Goal: Check status: Check status

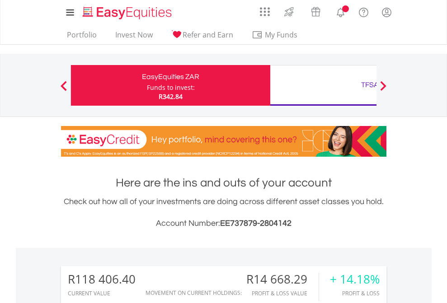
scroll to position [87, 142]
click at [147, 85] on div "Funds to invest:" at bounding box center [171, 87] width 48 height 9
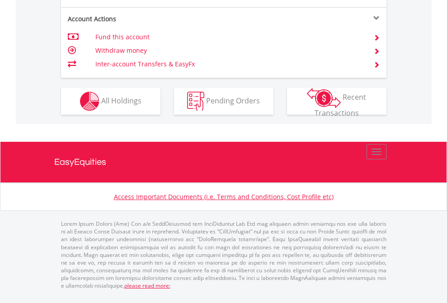
scroll to position [861, 0]
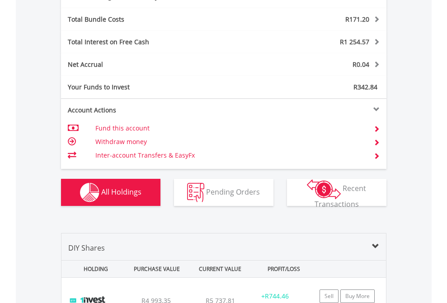
scroll to position [1078, 0]
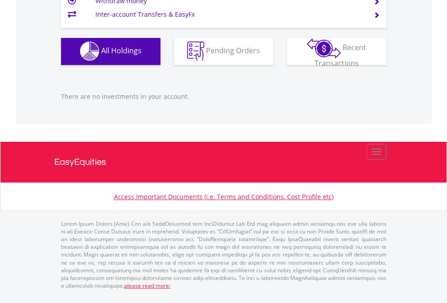
scroll to position [87, 142]
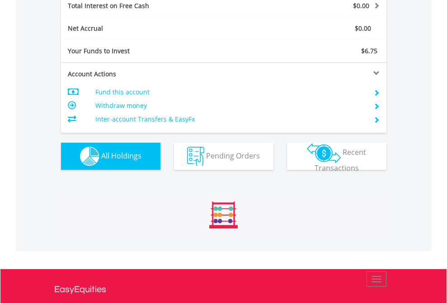
scroll to position [1041, 0]
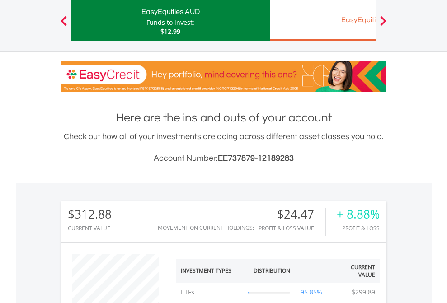
scroll to position [543, 0]
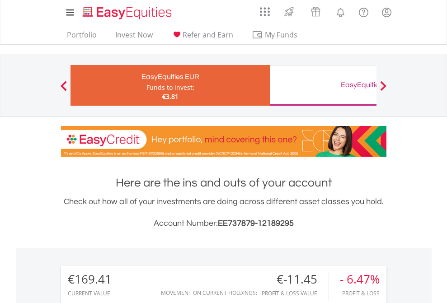
scroll to position [87, 142]
click at [323, 85] on div "EasyEquities GBP" at bounding box center [370, 85] width 188 height 13
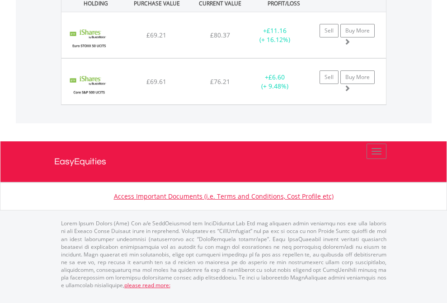
scroll to position [87, 142]
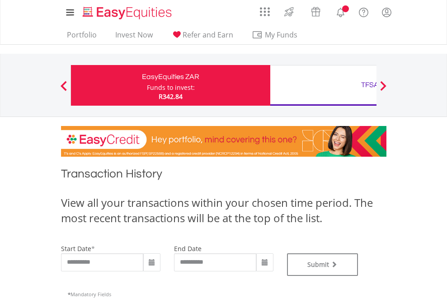
type input "**********"
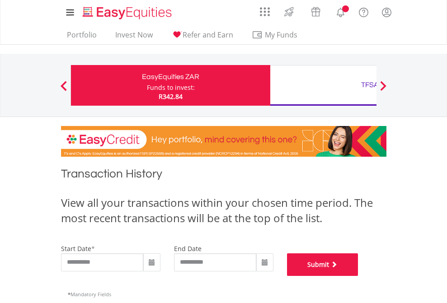
click at [358, 276] on button "Submit" at bounding box center [322, 265] width 71 height 23
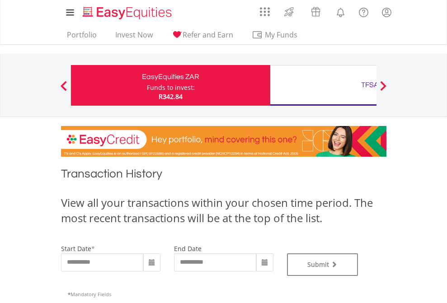
click at [323, 85] on div "TFSA" at bounding box center [370, 85] width 188 height 13
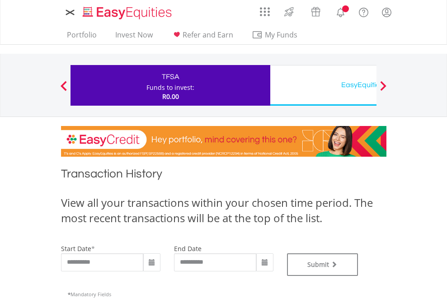
type input "**********"
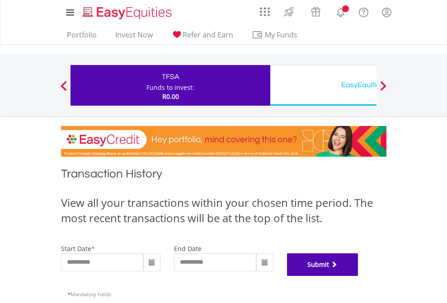
click at [358, 276] on button "Submit" at bounding box center [322, 265] width 71 height 23
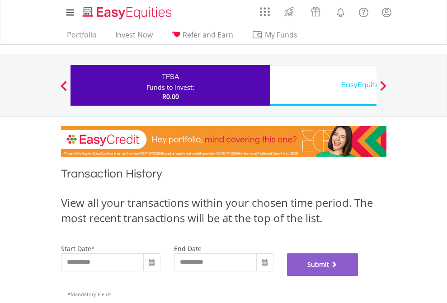
scroll to position [367, 0]
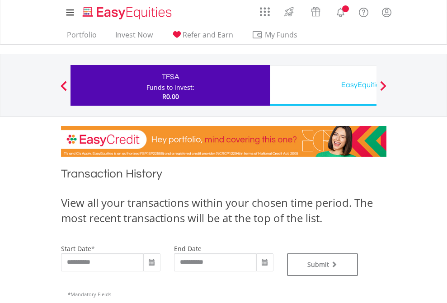
click at [323, 85] on div "EasyEquities USD" at bounding box center [370, 85] width 188 height 13
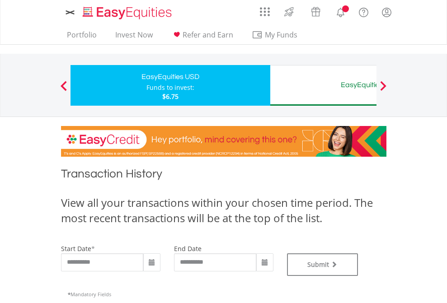
type input "**********"
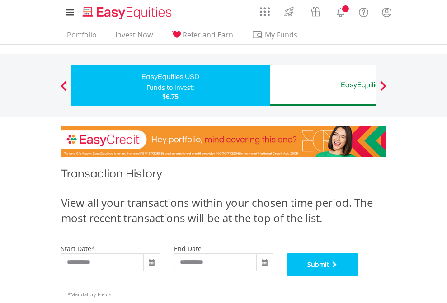
click at [358, 276] on button "Submit" at bounding box center [322, 265] width 71 height 23
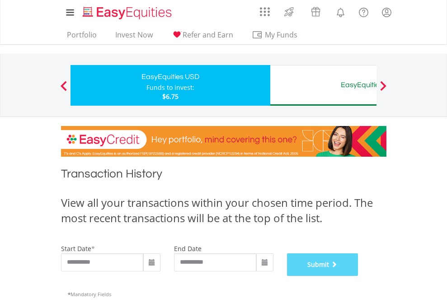
scroll to position [367, 0]
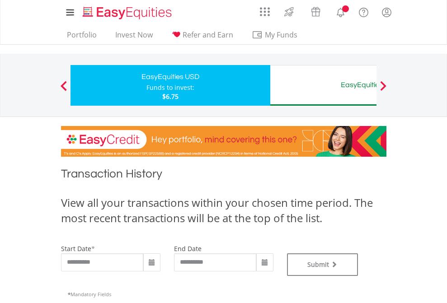
click at [323, 85] on div "EasyEquities AUD" at bounding box center [370, 85] width 188 height 13
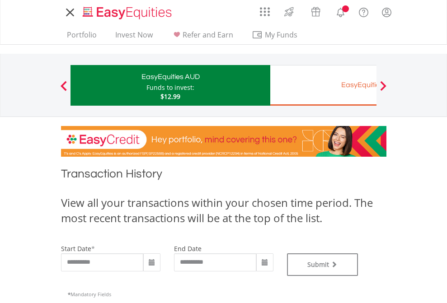
type input "**********"
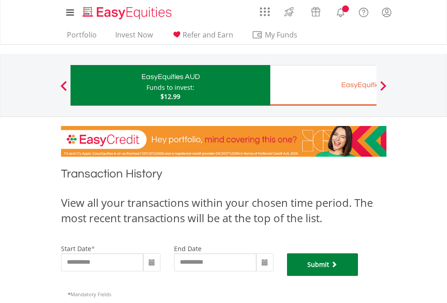
click at [358, 276] on button "Submit" at bounding box center [322, 265] width 71 height 23
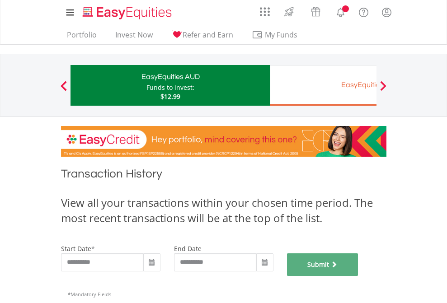
scroll to position [367, 0]
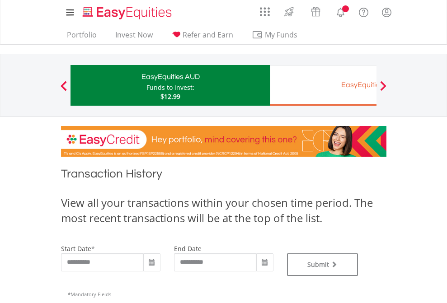
click at [323, 85] on div "EasyEquities EUR" at bounding box center [370, 85] width 188 height 13
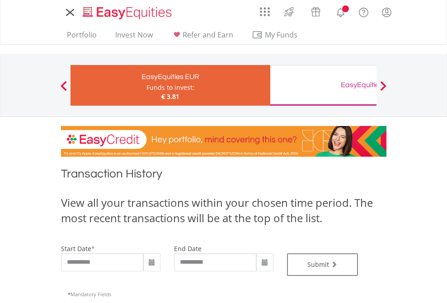
type input "**********"
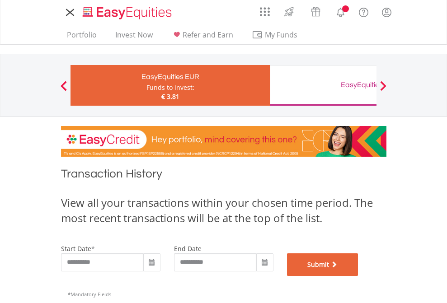
click at [358, 276] on button "Submit" at bounding box center [322, 265] width 71 height 23
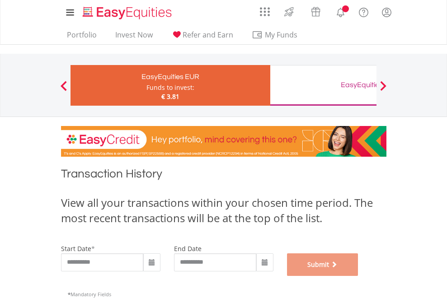
scroll to position [367, 0]
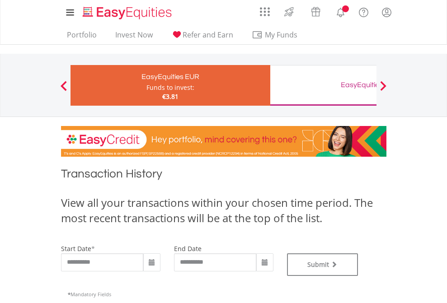
click at [323, 85] on div "EasyEquities GBP" at bounding box center [370, 85] width 188 height 13
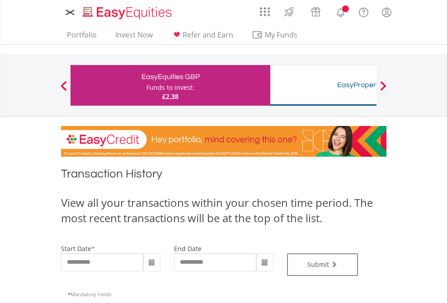
type input "**********"
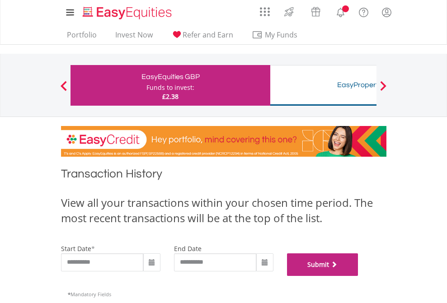
click at [358, 276] on button "Submit" at bounding box center [322, 265] width 71 height 23
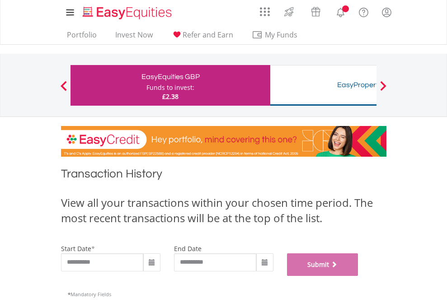
scroll to position [367, 0]
